Goal: Information Seeking & Learning: Learn about a topic

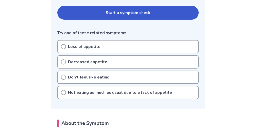
scroll to position [113, 0]
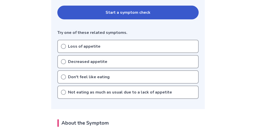
click at [130, 49] on div "Loss of appetite" at bounding box center [128, 46] width 142 height 13
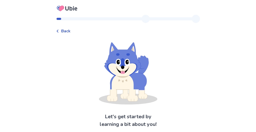
scroll to position [18, 0]
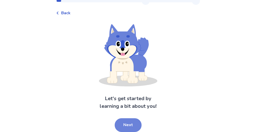
click at [120, 121] on button "Next" at bounding box center [128, 125] width 27 height 14
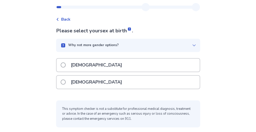
scroll to position [12, 0]
click at [71, 83] on p "Female" at bounding box center [96, 81] width 57 height 13
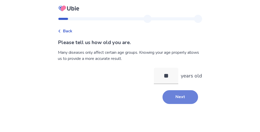
type input "**"
click at [185, 95] on button "Next" at bounding box center [181, 97] width 36 height 14
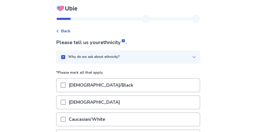
click at [190, 59] on div "Why do we ask about ethnicity?" at bounding box center [128, 56] width 136 height 5
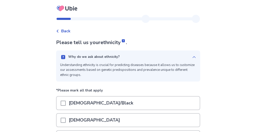
click at [108, 97] on p "African American/Black" at bounding box center [101, 102] width 71 height 13
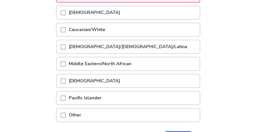
scroll to position [143, 0]
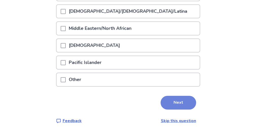
click at [172, 99] on button "Next" at bounding box center [179, 103] width 36 height 14
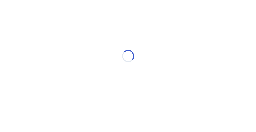
scroll to position [0, 0]
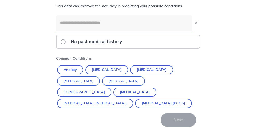
scroll to position [64, 0]
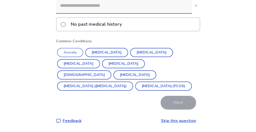
click at [78, 51] on button "Anxiety" at bounding box center [70, 52] width 26 height 9
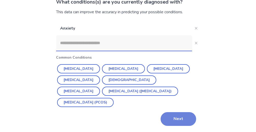
click at [174, 117] on button "Next" at bounding box center [179, 119] width 36 height 14
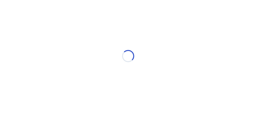
scroll to position [0, 0]
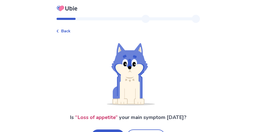
scroll to position [19, 0]
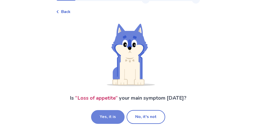
click at [120, 120] on button "Yes, it is" at bounding box center [108, 117] width 34 height 14
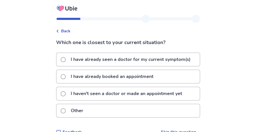
click at [110, 93] on p "I haven't seen a doctor or made an appointment yet" at bounding box center [127, 93] width 118 height 13
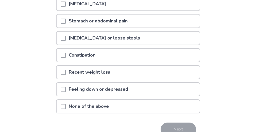
scroll to position [115, 0]
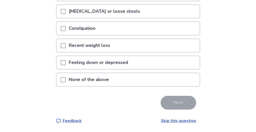
click at [168, 120] on link "Skip this question" at bounding box center [178, 121] width 35 height 6
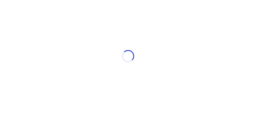
scroll to position [0, 0]
select select "*"
